Goal: Navigation & Orientation: Find specific page/section

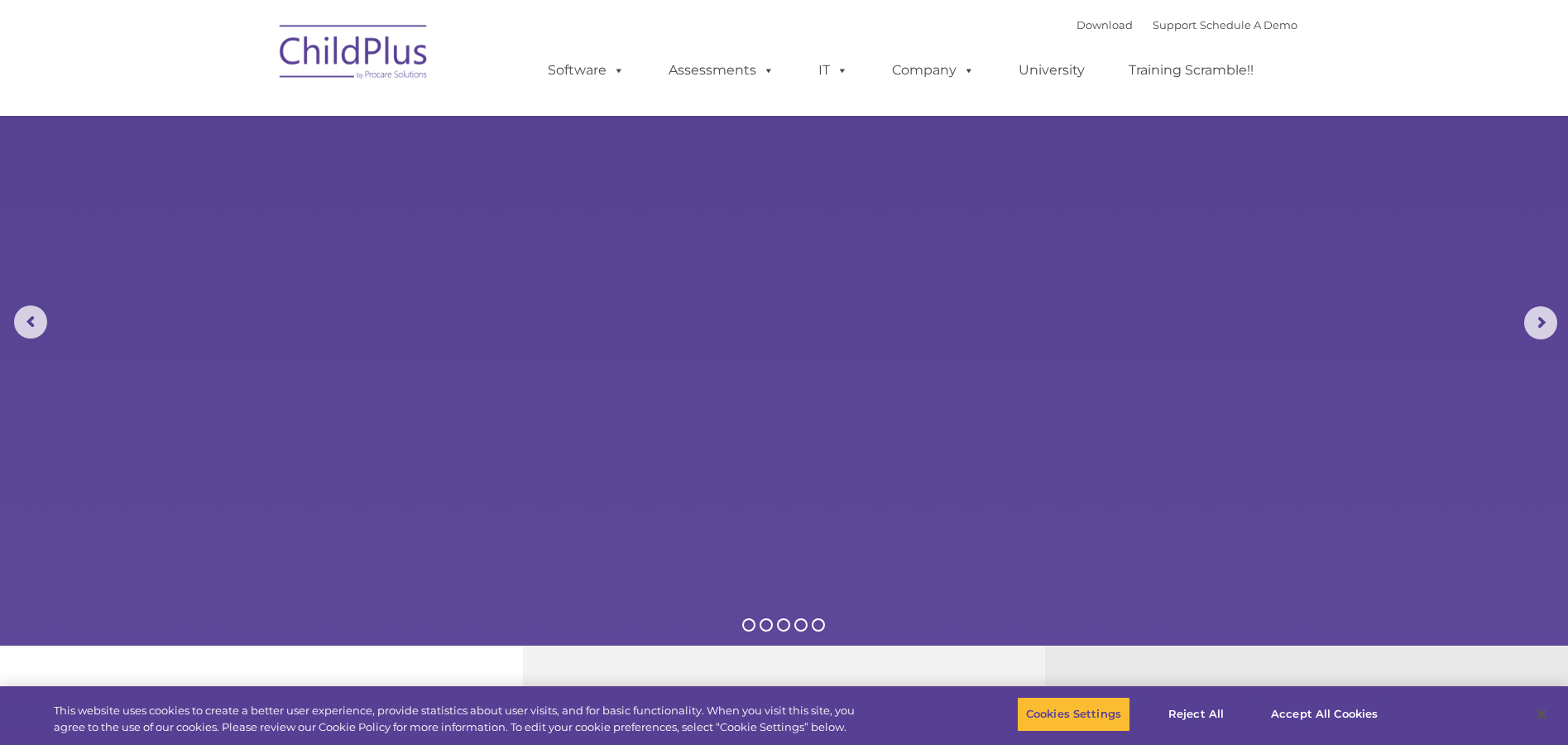
select select "MEDIUM"
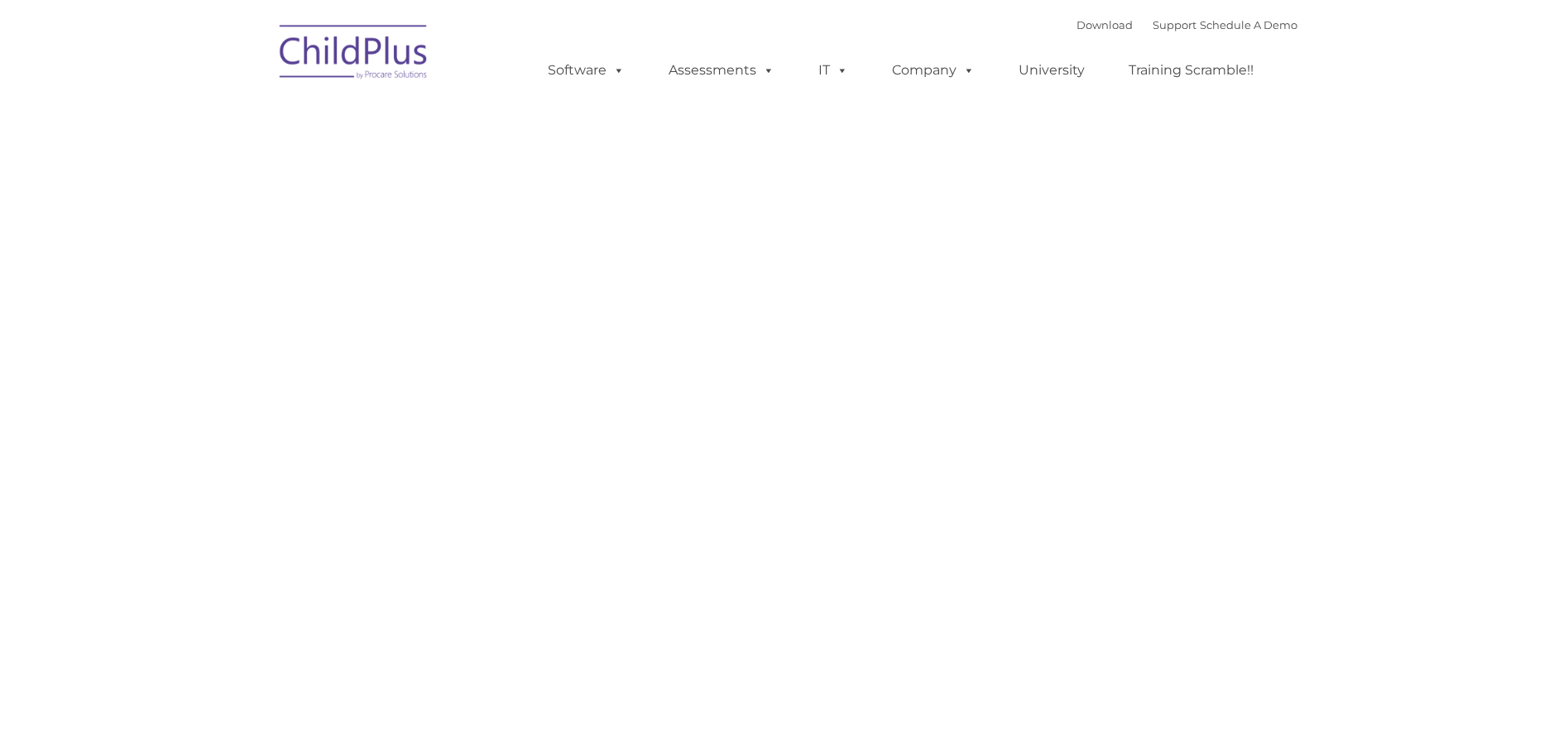
type input ""
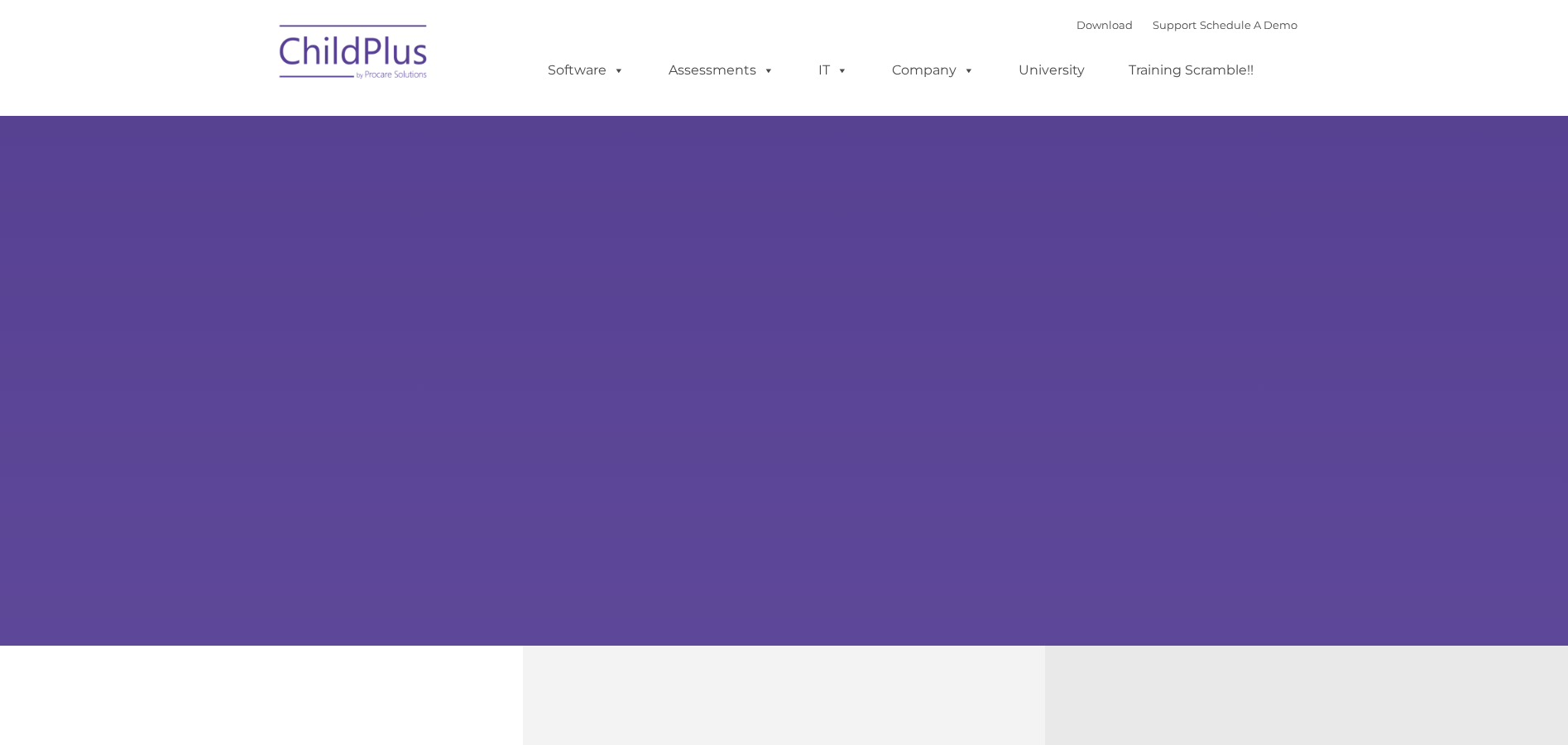
type input ""
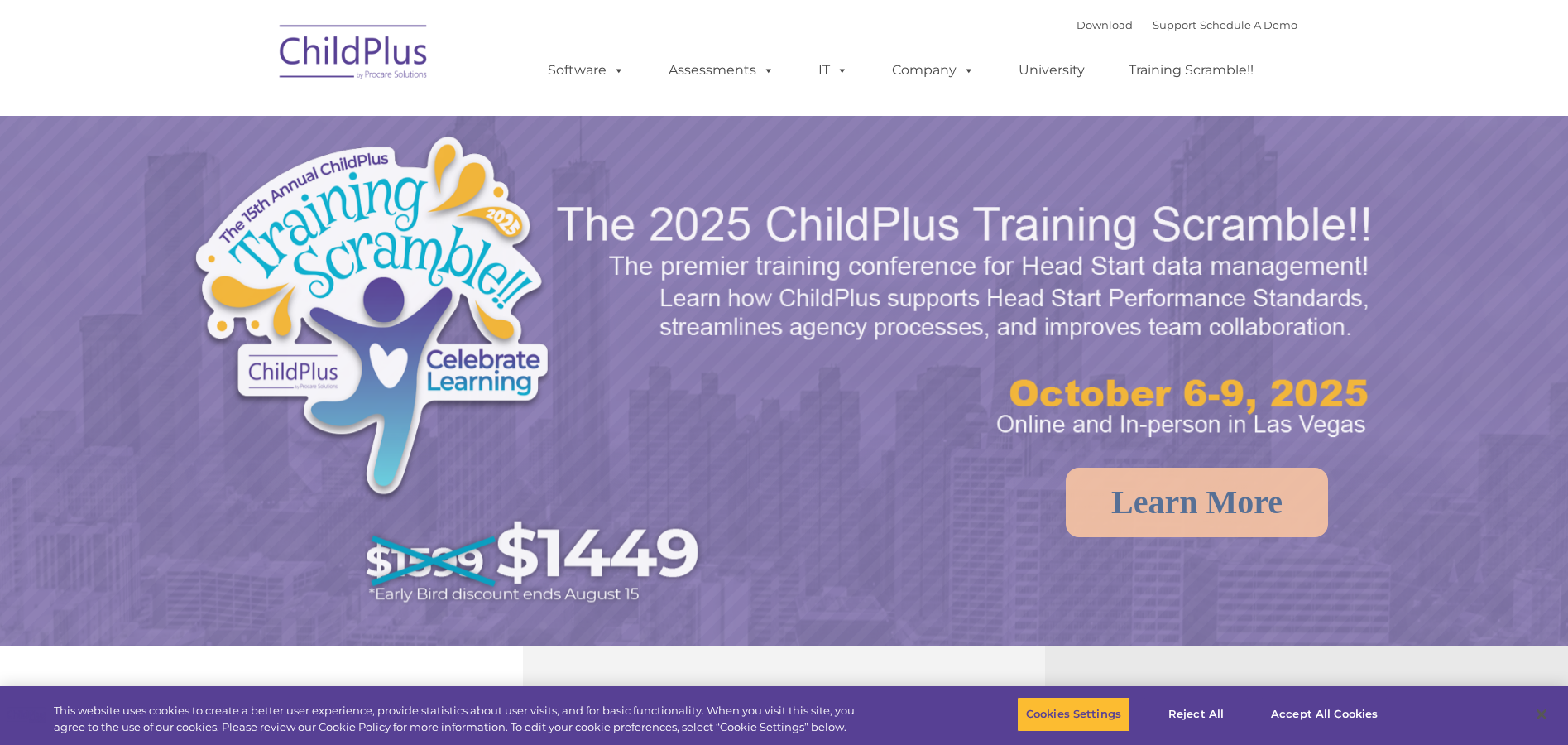
select select "MEDIUM"
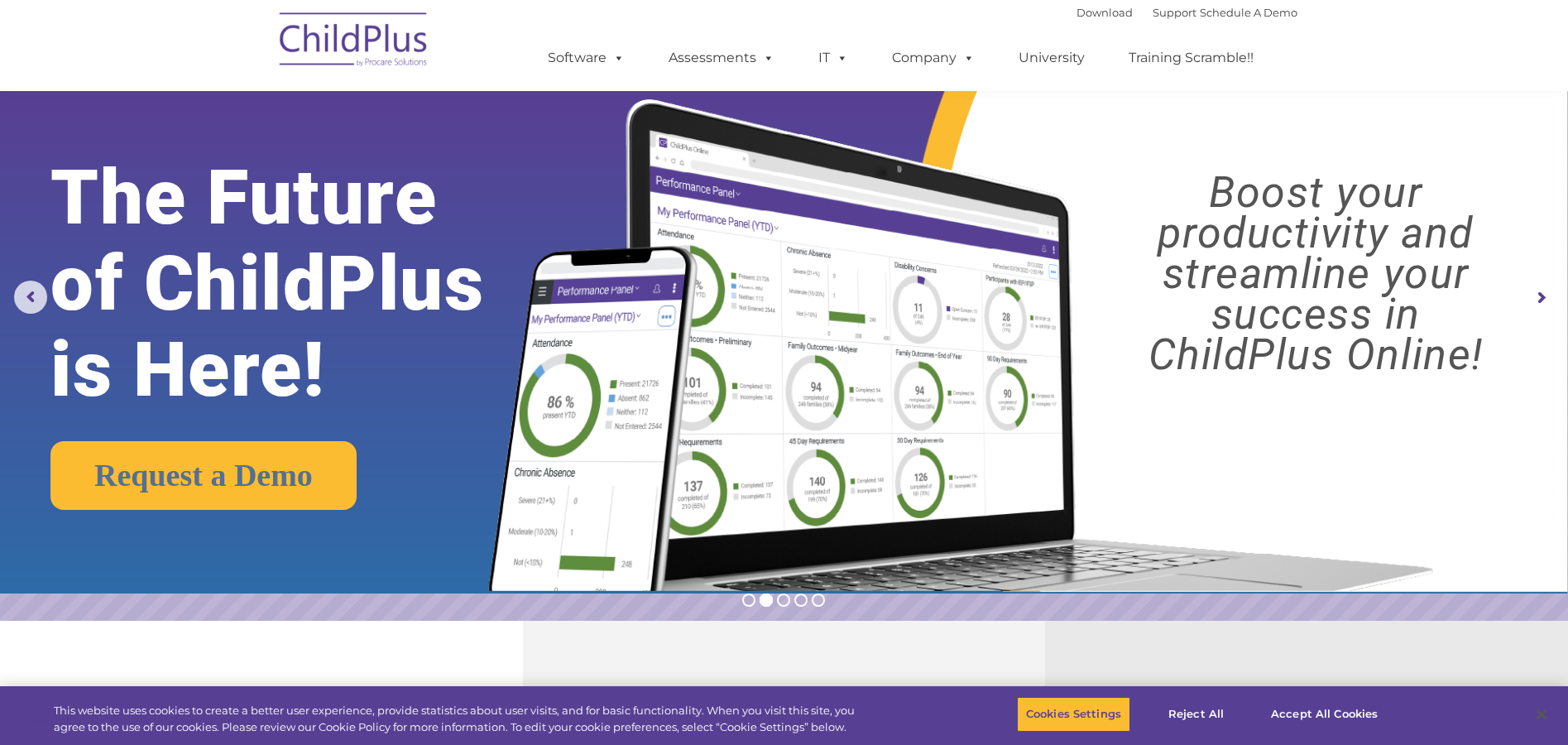
scroll to position [20, 0]
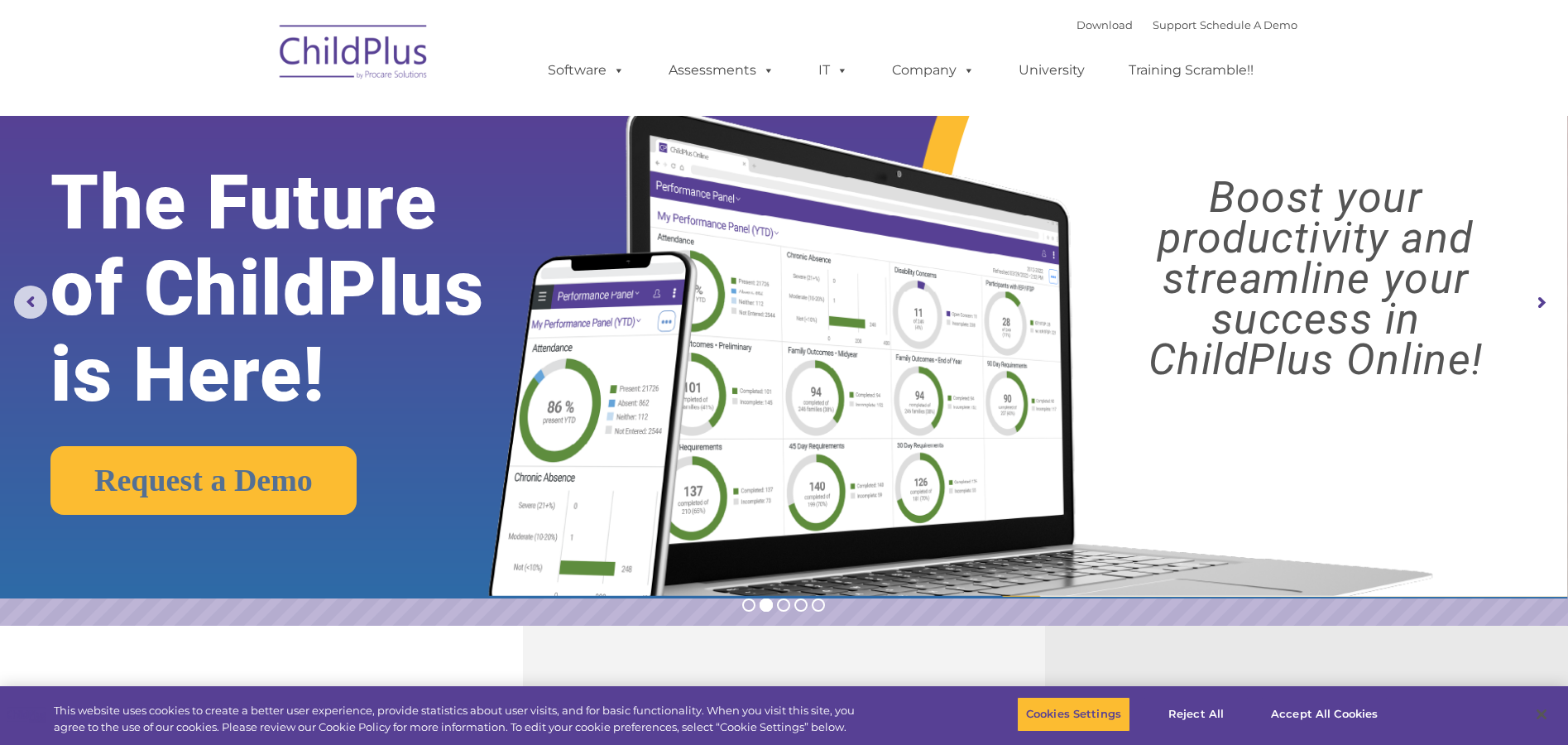
click at [344, 59] on img at bounding box center [354, 54] width 166 height 83
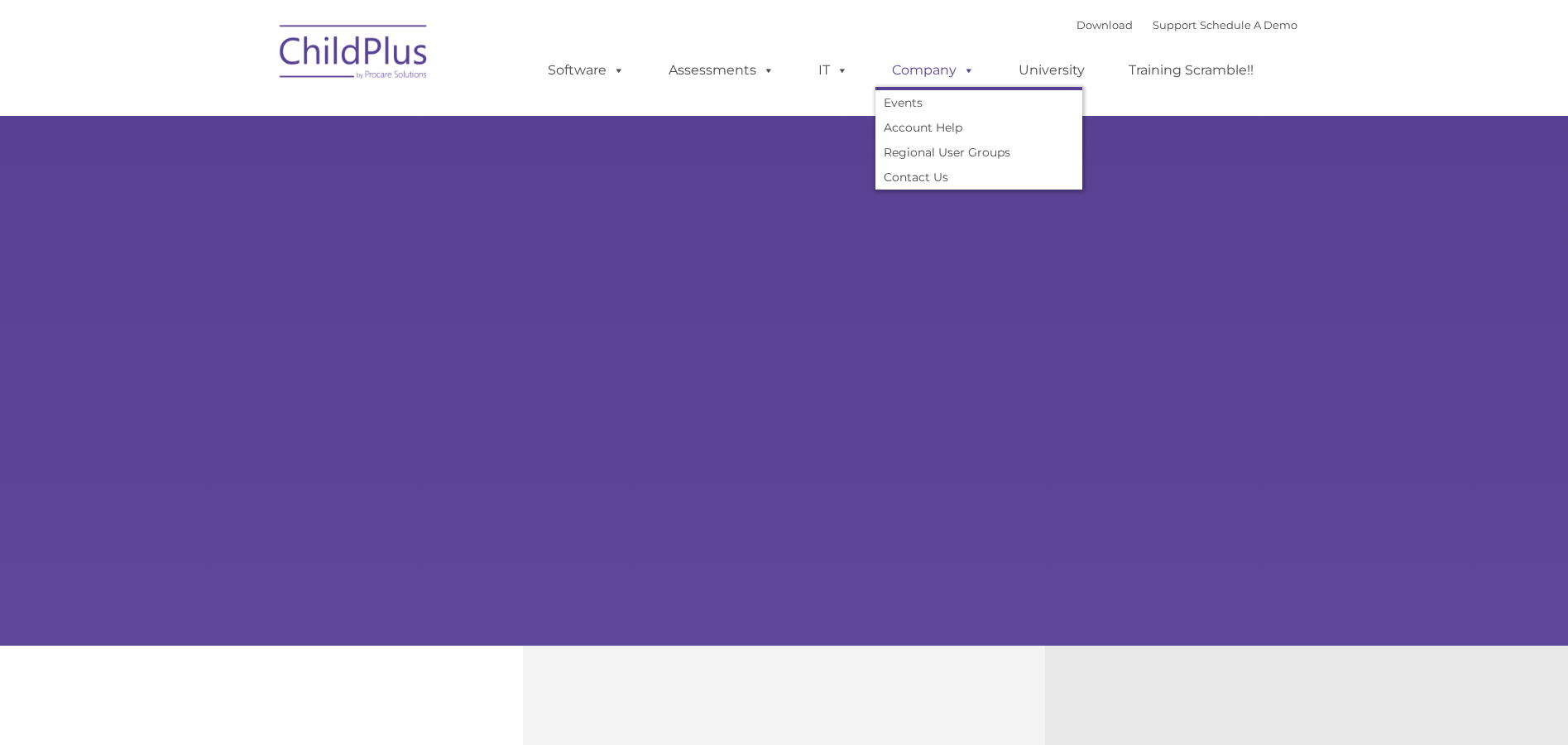
type input ""
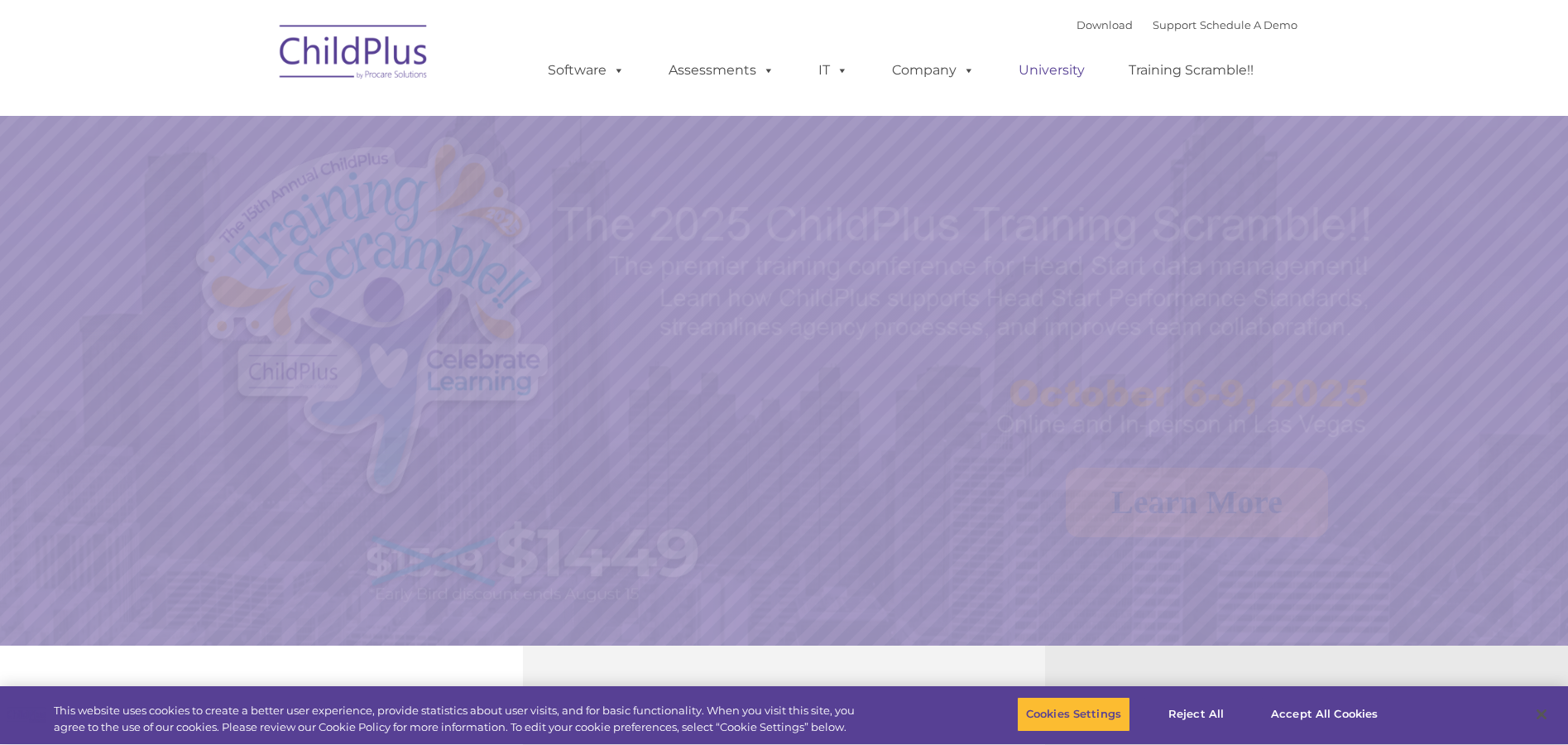
select select "MEDIUM"
